Goal: Browse casually

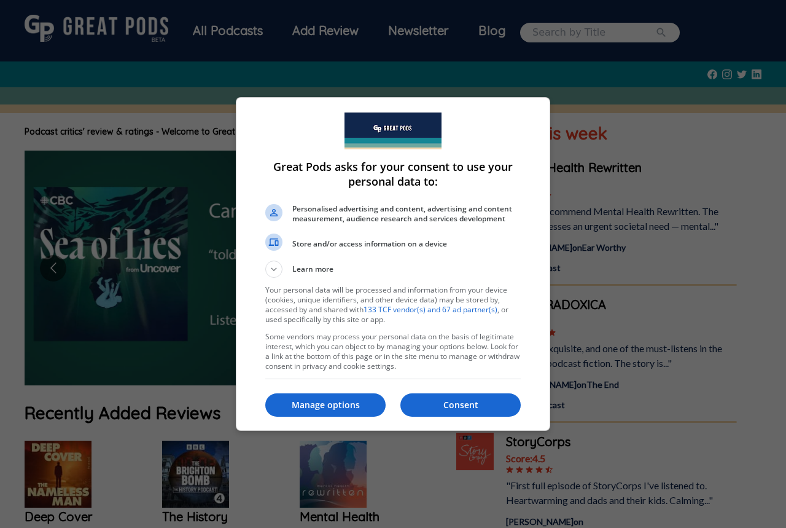
click at [428, 407] on p "Consent" at bounding box center [461, 405] width 120 height 12
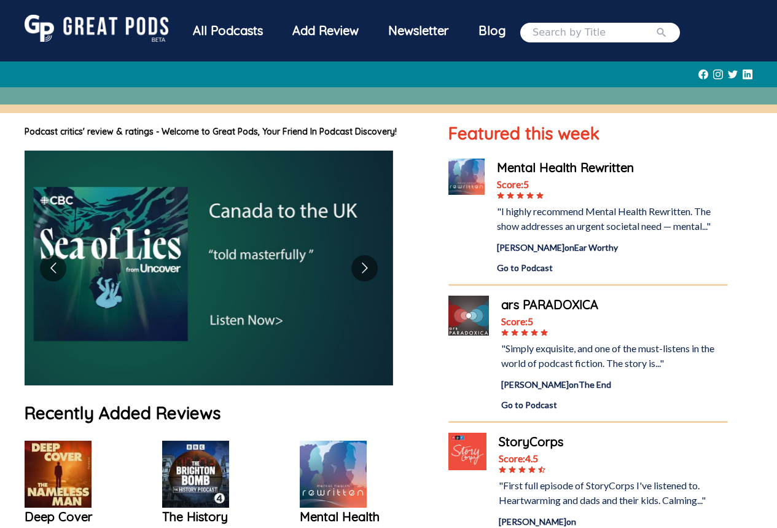
scroll to position [430, 0]
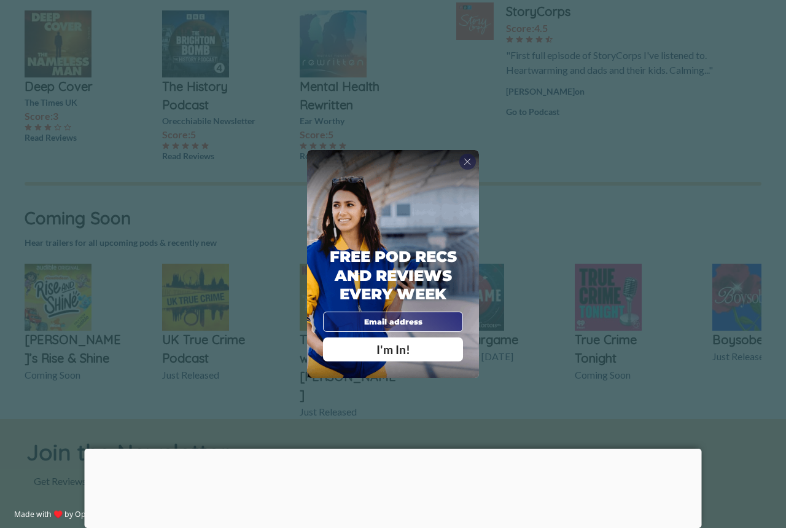
click at [401, 448] on div at bounding box center [393, 448] width 617 height 0
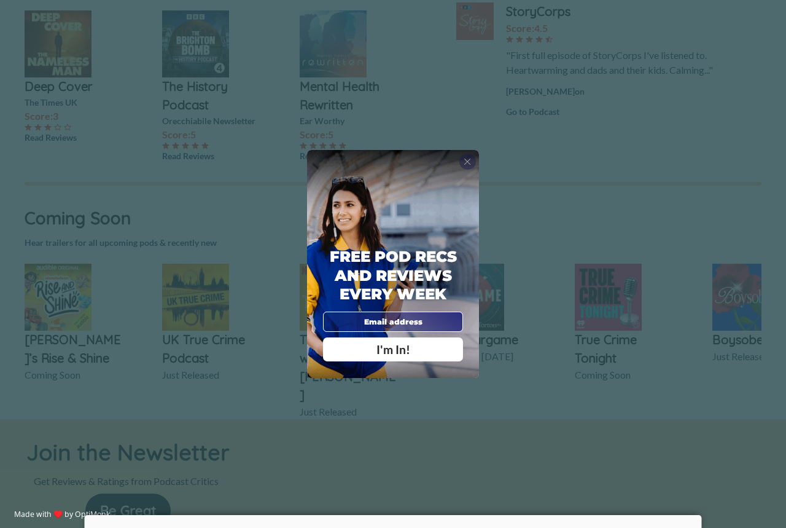
click at [465, 164] on span "X" at bounding box center [467, 161] width 7 height 11
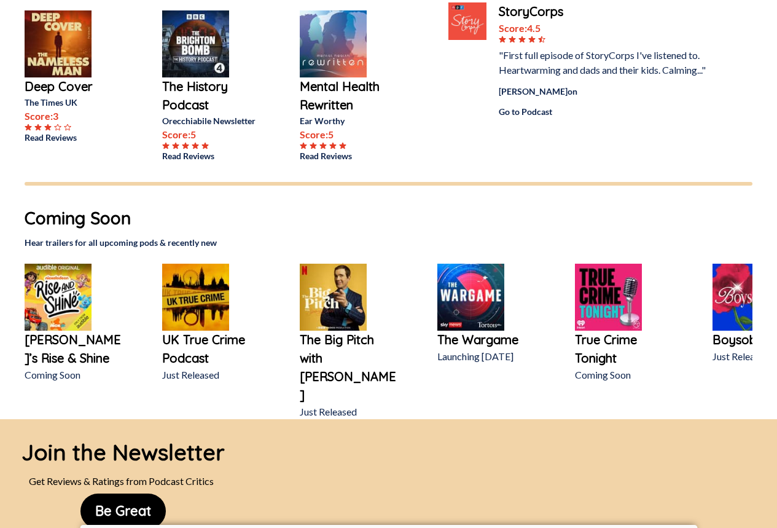
scroll to position [659, 0]
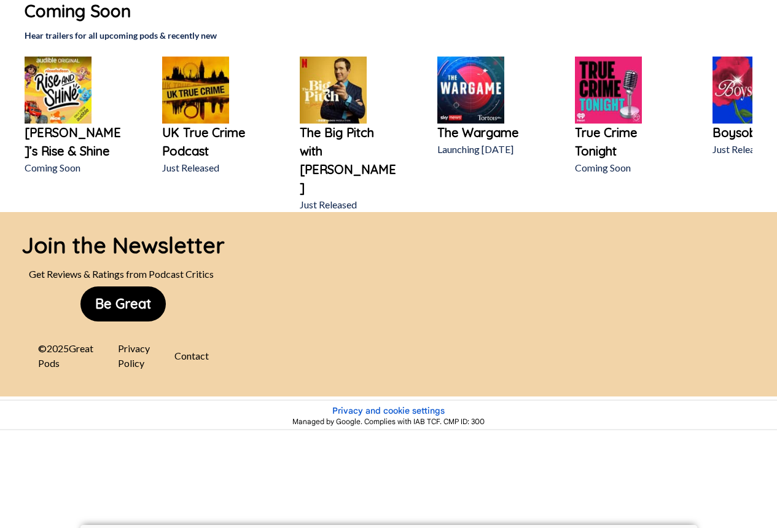
drag, startPoint x: 47, startPoint y: 347, endPoint x: 52, endPoint y: 344, distance: 6.3
click at [47, 347] on div "© 2025 Great Pods" at bounding box center [66, 355] width 70 height 39
drag, startPoint x: 47, startPoint y: 340, endPoint x: 76, endPoint y: 369, distance: 40.8
click at [76, 369] on div "© 2025 Great Pods" at bounding box center [66, 355] width 70 height 39
copy div "© 2025 Great Pods"
